Goal: Task Accomplishment & Management: Complete application form

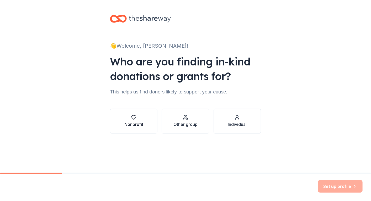
click at [131, 120] on icon "button" at bounding box center [133, 117] width 5 height 5
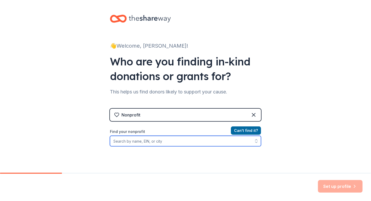
click at [141, 141] on input "Find your nonprofit" at bounding box center [185, 141] width 151 height 10
type input "Bloomsburg EMS volunteer ambulance"
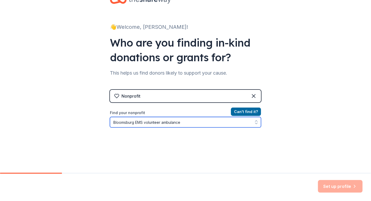
scroll to position [51, 0]
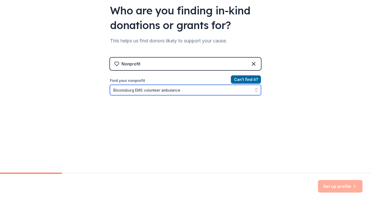
drag, startPoint x: 186, startPoint y: 89, endPoint x: 74, endPoint y: 86, distance: 112.0
click at [74, 86] on div "👋 Welcome, [PERSON_NAME]! Who are you finding in-kind donations or grants for? …" at bounding box center [185, 61] width 371 height 224
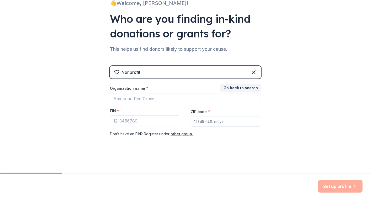
scroll to position [43, 0]
click at [159, 73] on div "Nonprofit" at bounding box center [185, 72] width 151 height 13
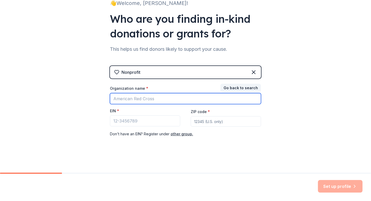
click at [139, 99] on input "Organization name *" at bounding box center [185, 98] width 151 height 11
type input "B"
type input "Bloomsburg Volunteer Ambulance association and Bloomsburg EMS Training Institute"
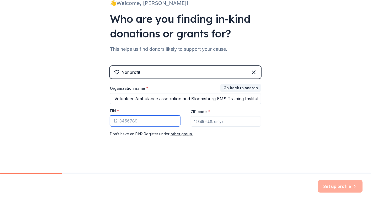
click at [121, 120] on input "EIN *" at bounding box center [145, 121] width 70 height 11
type input "[US_EMPLOYER_IDENTIFICATION_NUMBER]"
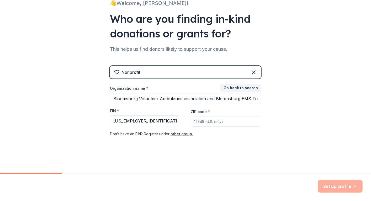
click at [215, 123] on input "ZIP code *" at bounding box center [226, 121] width 70 height 10
type input "17815"
click at [310, 160] on div "👋 Welcome, [PERSON_NAME]! Who are you finding in-kind donations or grants for? …" at bounding box center [185, 65] width 371 height 216
click at [335, 187] on button "Set up profile" at bounding box center [340, 186] width 45 height 13
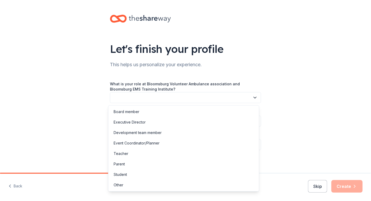
click at [205, 95] on button "button" at bounding box center [185, 97] width 151 height 11
click at [141, 141] on div "Event Coordinator/Planner" at bounding box center [137, 143] width 46 height 6
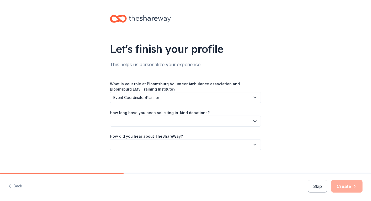
click at [143, 122] on button "button" at bounding box center [185, 121] width 151 height 11
click at [143, 133] on div "This is my first time!" at bounding box center [130, 135] width 33 height 6
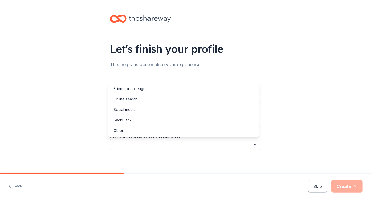
click at [136, 146] on button "button" at bounding box center [185, 144] width 151 height 11
click at [141, 100] on div "Online search" at bounding box center [183, 99] width 148 height 10
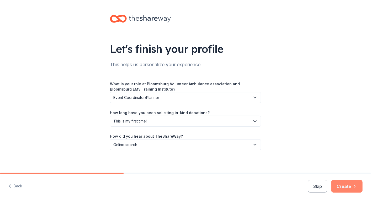
click at [350, 190] on button "Create" at bounding box center [346, 186] width 31 height 13
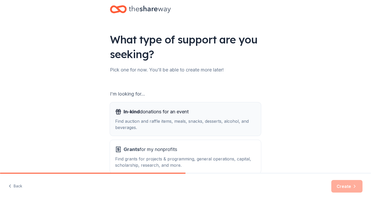
scroll to position [26, 0]
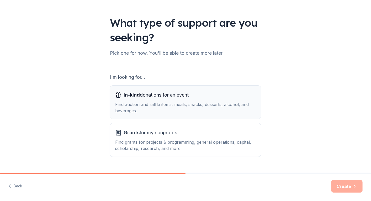
click at [160, 97] on span "In-kind donations for an event" at bounding box center [155, 95] width 65 height 8
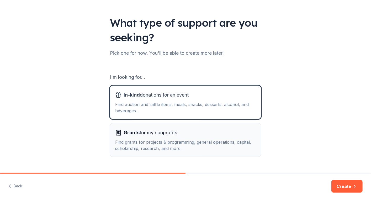
click at [169, 134] on span "Grants for my nonprofits" at bounding box center [149, 133] width 53 height 8
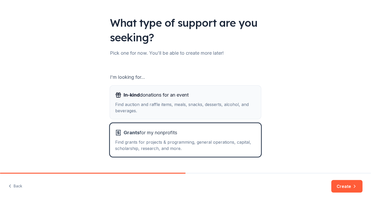
click at [173, 95] on span "In-kind donations for an event" at bounding box center [155, 95] width 65 height 8
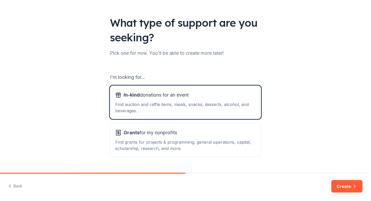
click at [347, 187] on button "Create" at bounding box center [346, 186] width 31 height 13
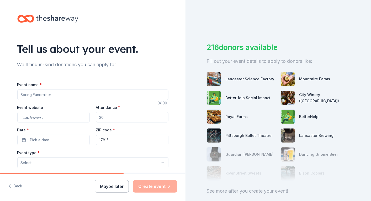
click at [55, 94] on input "Event name *" at bounding box center [92, 95] width 151 height 10
type input "Trunk or treat"
click at [104, 120] on input "Attendance *" at bounding box center [132, 117] width 72 height 10
type input "200"
click at [43, 141] on span "Pick a date" at bounding box center [39, 140] width 19 height 6
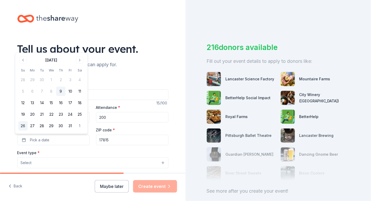
click at [25, 125] on button "26" at bounding box center [22, 125] width 9 height 9
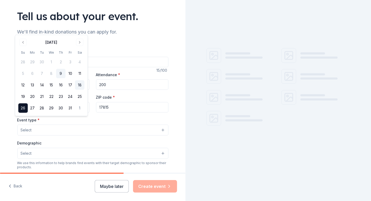
scroll to position [52, 0]
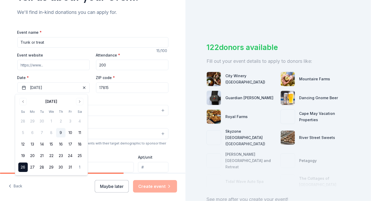
click at [127, 112] on button "Select" at bounding box center [92, 110] width 151 height 11
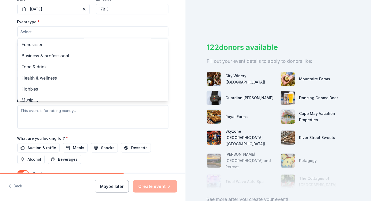
scroll to position [0, 0]
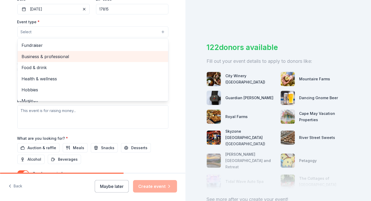
click at [47, 54] on span "Business & professional" at bounding box center [93, 56] width 142 height 7
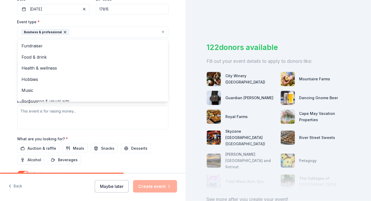
click at [112, 19] on div "Event type * Business & professional Fundraiser Food & drink Health & wellness …" at bounding box center [92, 29] width 151 height 20
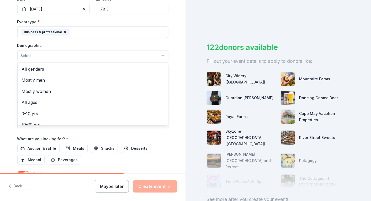
click at [32, 55] on button "Select" at bounding box center [92, 55] width 151 height 11
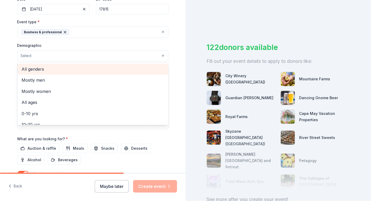
click at [35, 71] on span "All genders" at bounding box center [93, 69] width 142 height 7
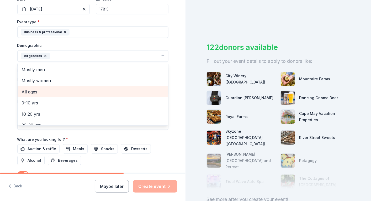
click at [37, 93] on span "All ages" at bounding box center [93, 92] width 142 height 7
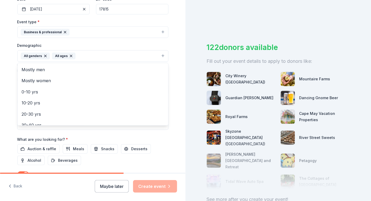
click at [137, 39] on div "Event type * Business & professional Demographic All genders All ages Mostly me…" at bounding box center [92, 74] width 151 height 111
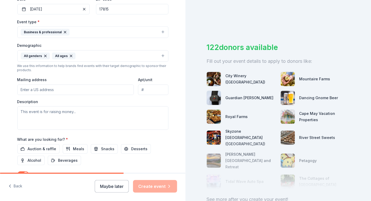
click at [40, 89] on input "Mailing address" at bounding box center [75, 90] width 117 height 10
type input "14"
